Goal: Navigation & Orientation: Find specific page/section

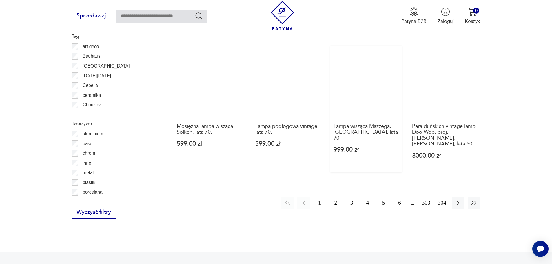
scroll to position [628, 0]
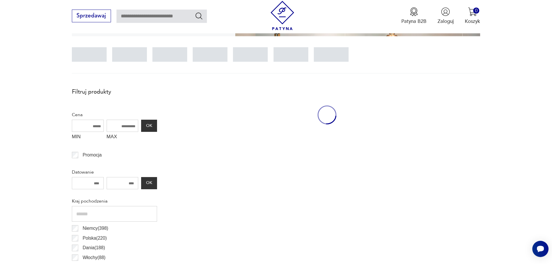
scroll to position [172, 0]
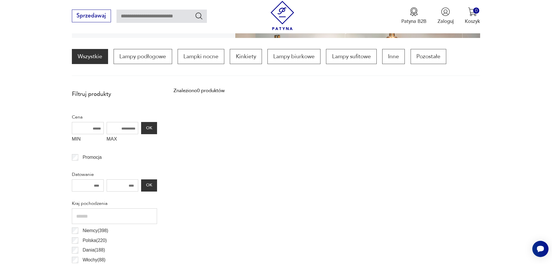
click at [281, 15] on img at bounding box center [282, 15] width 29 height 29
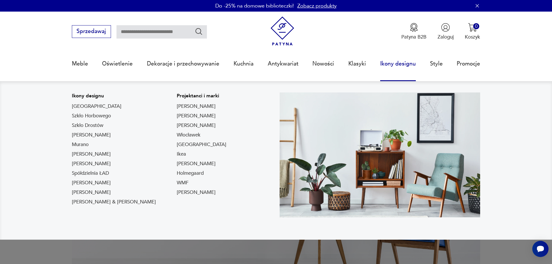
click at [409, 64] on link "Ikony designu" at bounding box center [398, 63] width 36 height 27
click at [386, 65] on link "Ikony designu" at bounding box center [398, 63] width 36 height 27
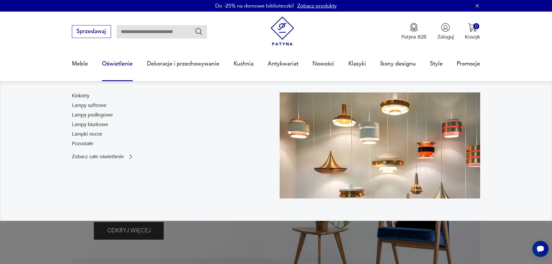
click at [118, 62] on link "Oświetlenie" at bounding box center [117, 63] width 31 height 27
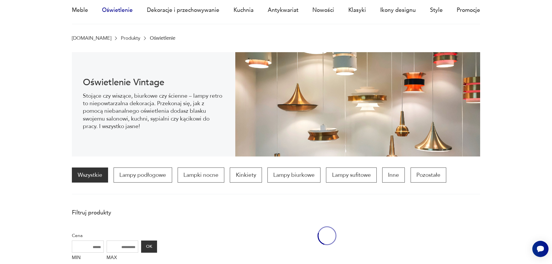
scroll to position [57, 0]
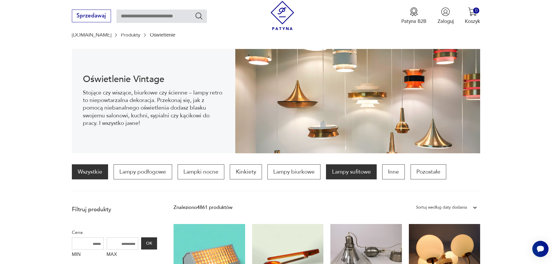
click at [347, 170] on p "Lampy sufitowe" at bounding box center [351, 171] width 50 height 15
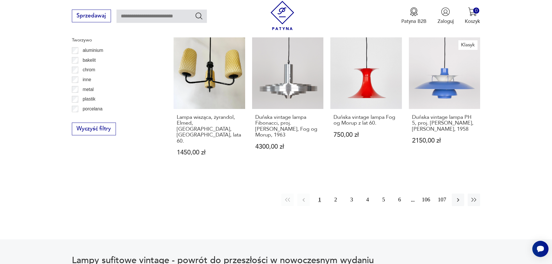
scroll to position [652, 0]
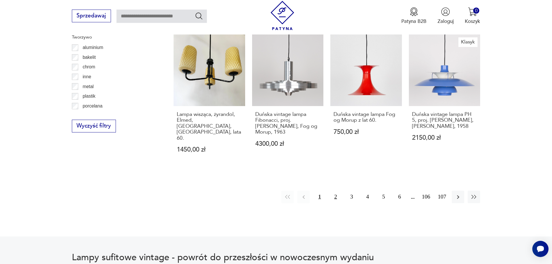
click at [332, 191] on button "2" at bounding box center [336, 197] width 12 height 12
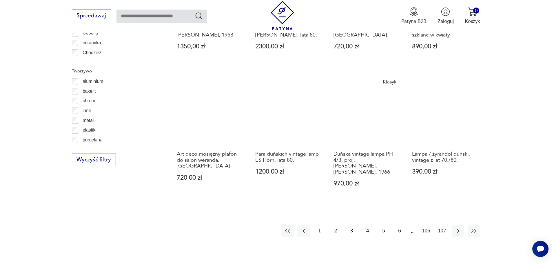
scroll to position [639, 0]
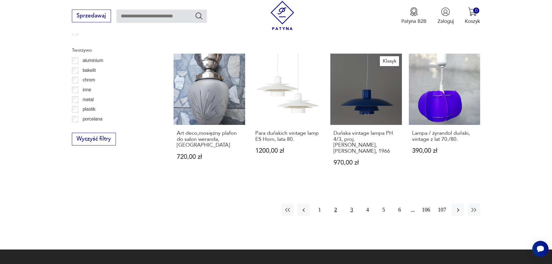
click at [355, 204] on button "3" at bounding box center [352, 210] width 12 height 12
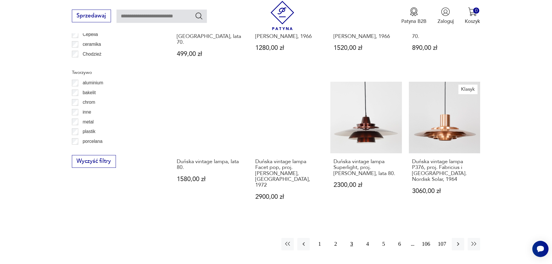
scroll to position [620, 0]
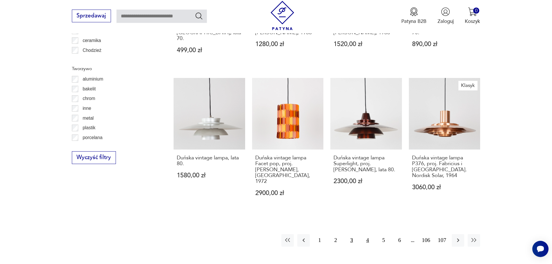
click at [366, 234] on button "4" at bounding box center [368, 240] width 12 height 12
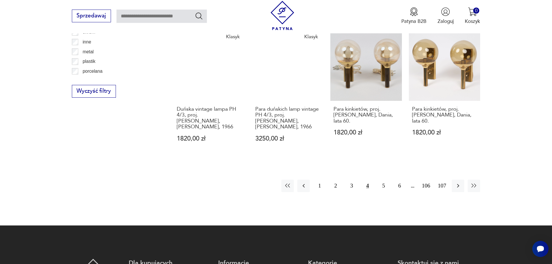
scroll to position [689, 0]
